Goal: Information Seeking & Learning: Learn about a topic

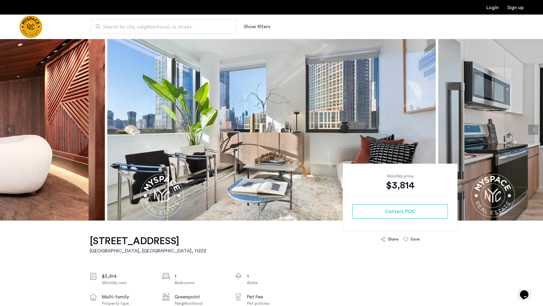
click at [534, 129] on button "Next apartment" at bounding box center [533, 130] width 10 height 10
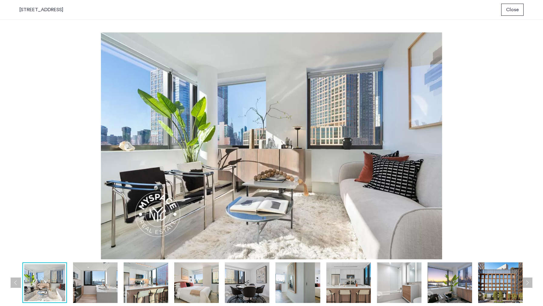
click at [517, 10] on span "Close" at bounding box center [512, 9] width 13 height 7
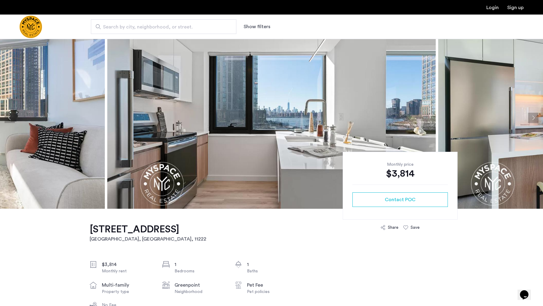
scroll to position [14, 0]
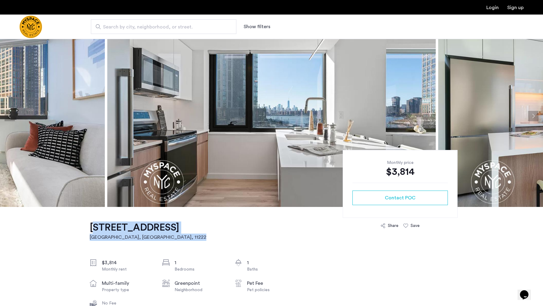
drag, startPoint x: 232, startPoint y: 229, endPoint x: 90, endPoint y: 229, distance: 141.9
copy link "77 Commercial Street, Unit 443 Brooklyn, NY , 11222"
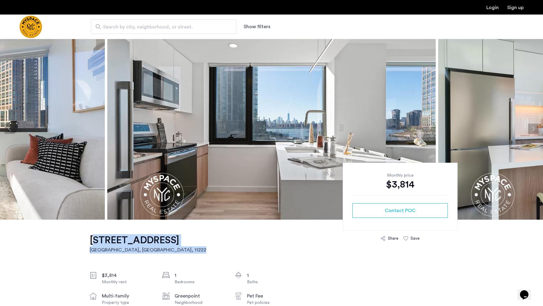
scroll to position [1, 0]
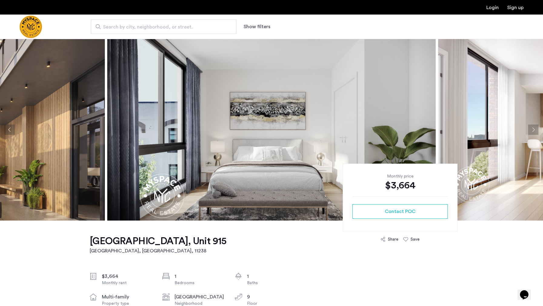
click at [256, 148] on img at bounding box center [271, 130] width 329 height 182
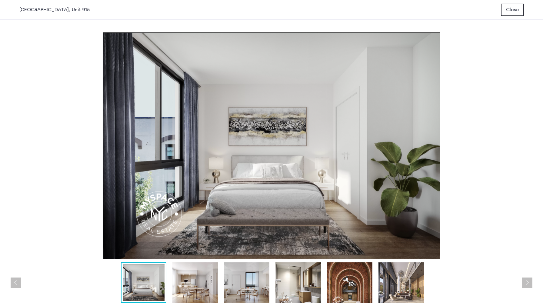
click at [255, 285] on img at bounding box center [246, 282] width 45 height 41
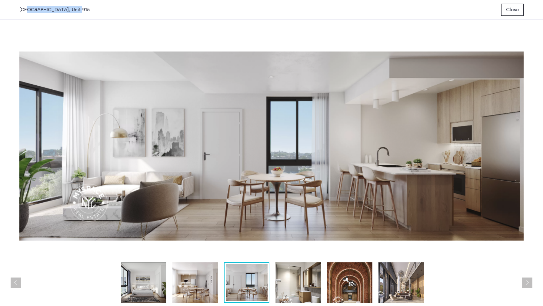
drag, startPoint x: 79, startPoint y: 10, endPoint x: 25, endPoint y: 12, distance: 54.3
click at [25, 12] on div "[GEOGRAPHIC_DATA], Unit 915 Close" at bounding box center [271, 10] width 543 height 20
click at [82, 7] on div "[GEOGRAPHIC_DATA], Unit 915 Close" at bounding box center [271, 10] width 543 height 20
drag, startPoint x: 82, startPoint y: 10, endPoint x: 0, endPoint y: 9, distance: 81.8
click at [0, 9] on div "[GEOGRAPHIC_DATA], Unit 915 Close" at bounding box center [271, 10] width 543 height 20
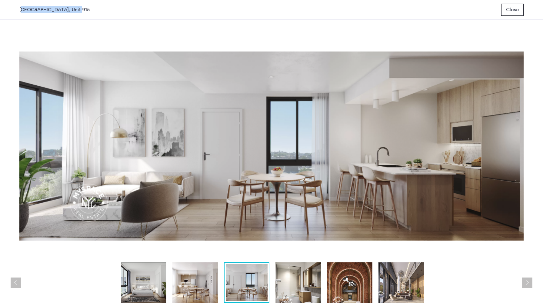
copy div "[GEOGRAPHIC_DATA], Unit 915"
click at [510, 10] on span "Close" at bounding box center [512, 9] width 13 height 7
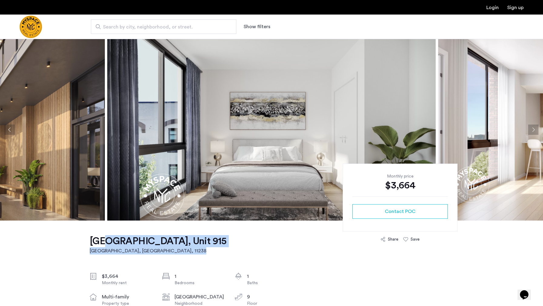
drag, startPoint x: 198, startPoint y: 242, endPoint x: 101, endPoint y: 243, distance: 97.0
click at [149, 248] on h2 "[GEOGRAPHIC_DATA], [GEOGRAPHIC_DATA] , 11238" at bounding box center [158, 250] width 137 height 7
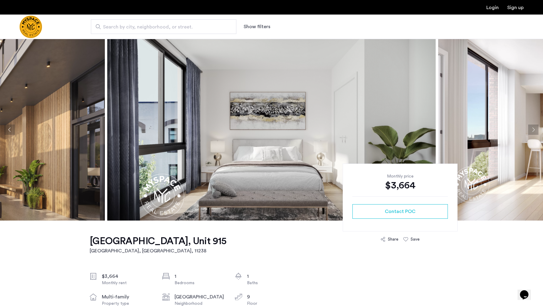
drag, startPoint x: 149, startPoint y: 252, endPoint x: 135, endPoint y: 252, distance: 14.2
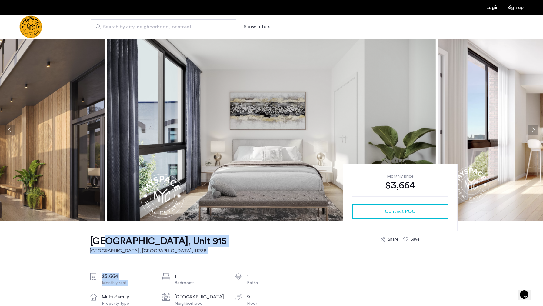
drag, startPoint x: 159, startPoint y: 270, endPoint x: 102, endPoint y: 242, distance: 63.8
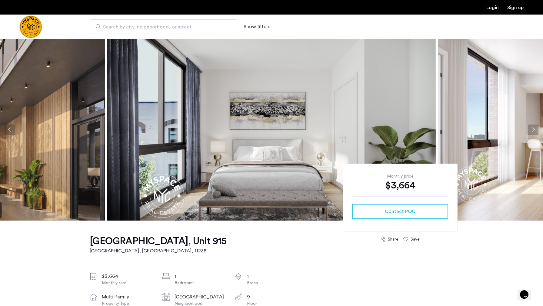
drag, startPoint x: 149, startPoint y: 253, endPoint x: 135, endPoint y: 253, distance: 13.3
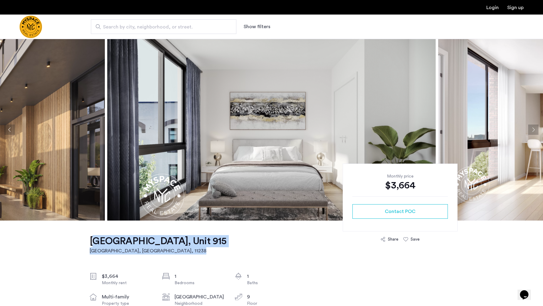
drag, startPoint x: 220, startPoint y: 246, endPoint x: 84, endPoint y: 246, distance: 136.1
copy link "[STREET_ADDRESS]"
